Goal: Find specific page/section: Find specific page/section

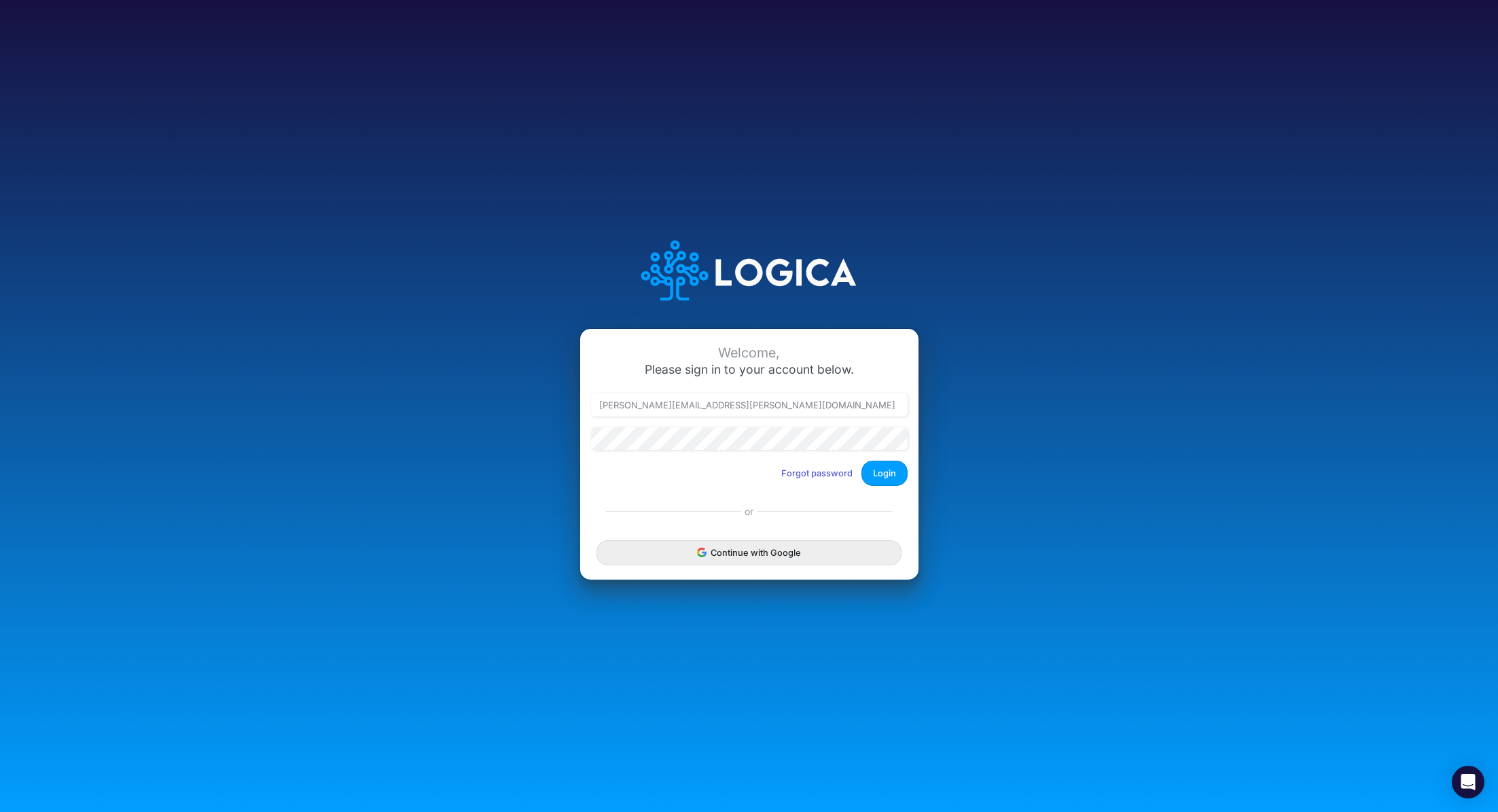
click at [888, 473] on button "Login" at bounding box center [884, 473] width 46 height 25
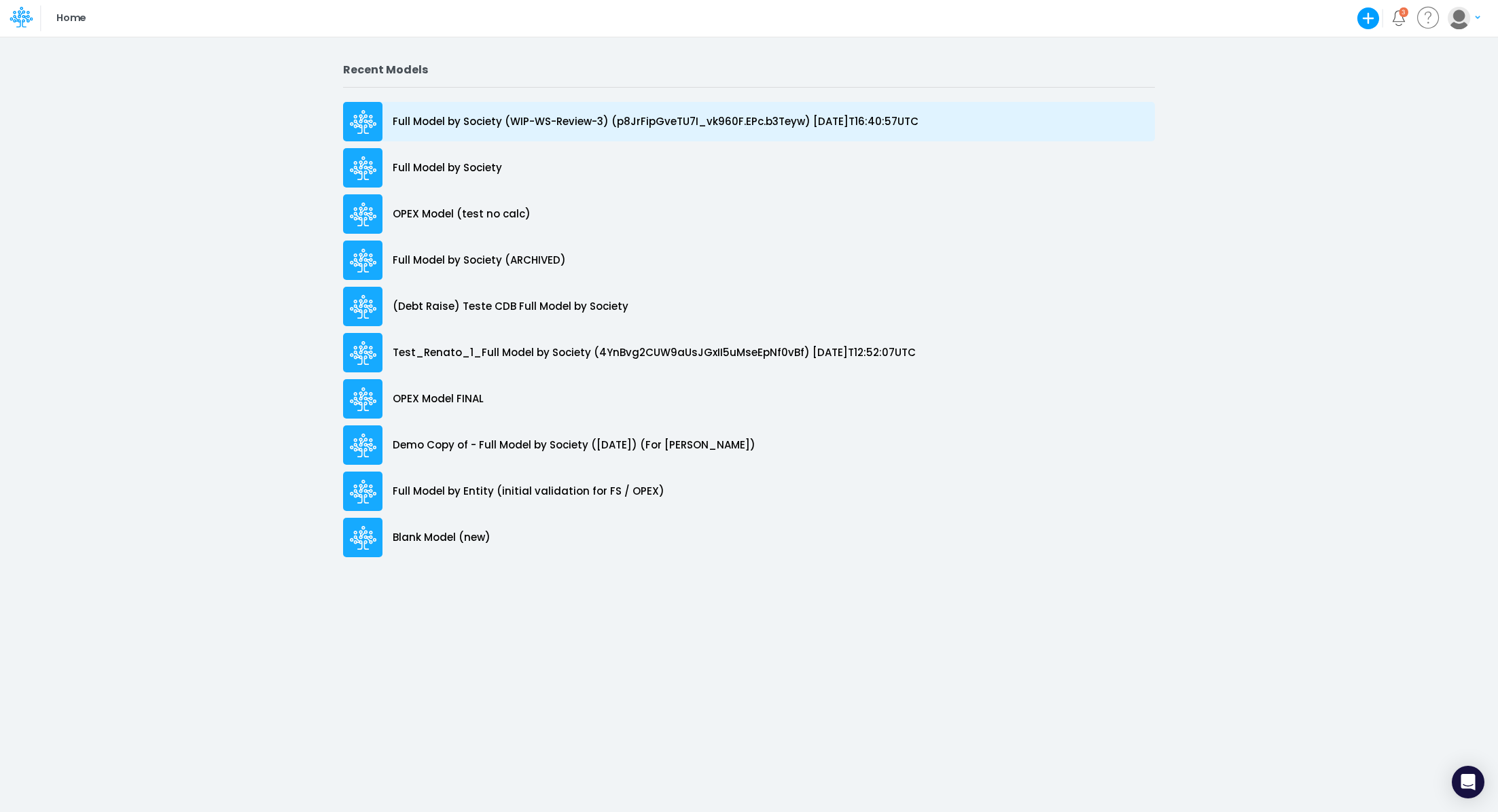
click at [587, 116] on p "Full Model by Society (WIP-WS-Review-3) (p8JrFipGveTU7I_vk960F.EPc.b3Teyw) 2025…" at bounding box center [655, 121] width 526 height 16
